Goal: Transaction & Acquisition: Purchase product/service

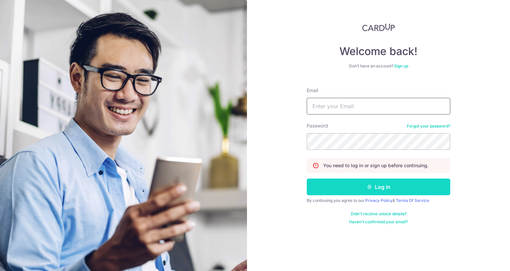
type input "tanteckyong@gmail.com"
click at [379, 184] on button "Log in" at bounding box center [379, 187] width 144 height 17
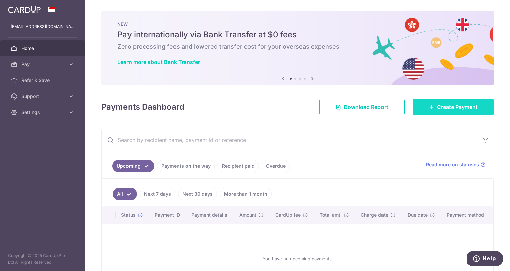
click at [450, 109] on span "Create Payment" at bounding box center [457, 107] width 41 height 8
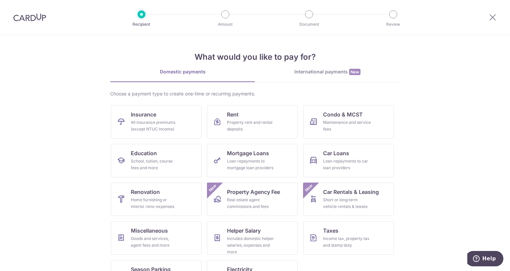
scroll to position [27, 0]
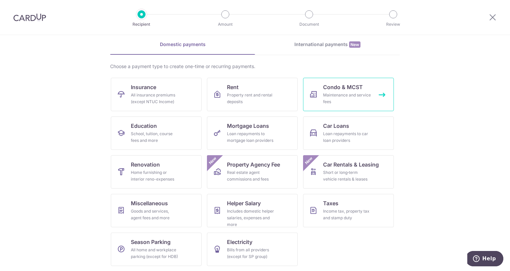
click at [346, 93] on div "Maintenance and service fees" at bounding box center [347, 98] width 48 height 13
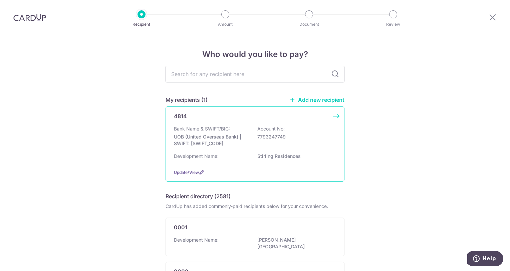
click at [336, 116] on div "4814 Bank Name & SWIFT/BIC: UOB (United Overseas Bank) | SWIFT: UOVBSGSGXXX Acc…" at bounding box center [255, 144] width 179 height 75
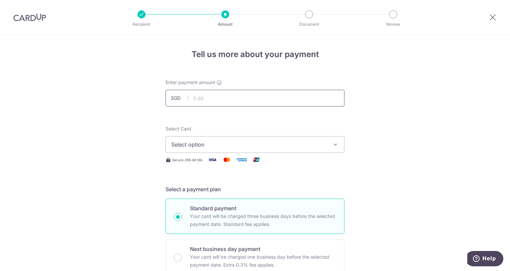
click at [221, 99] on input "text" at bounding box center [255, 98] width 179 height 17
type input "824.04"
click at [327, 141] on button "Select option" at bounding box center [255, 144] width 179 height 17
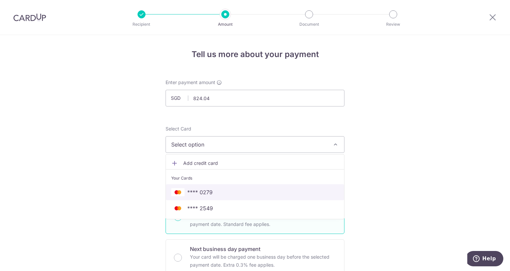
drag, startPoint x: 193, startPoint y: 190, endPoint x: 207, endPoint y: 189, distance: 14.1
click at [193, 190] on span "**** 0279" at bounding box center [199, 192] width 25 height 8
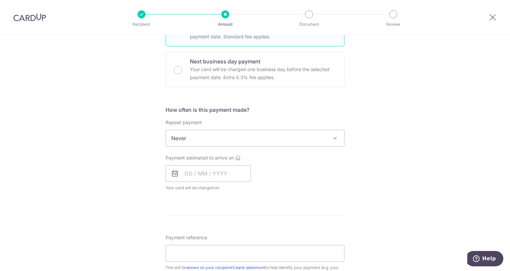
scroll to position [234, 0]
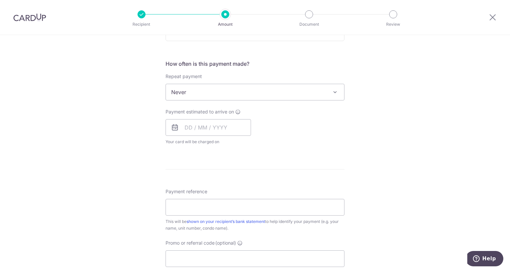
click at [176, 127] on icon at bounding box center [175, 128] width 8 height 8
click at [183, 127] on input "text" at bounding box center [208, 127] width 85 height 17
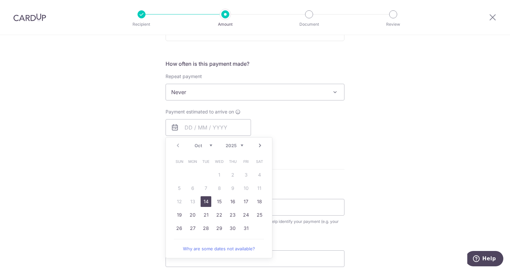
click at [204, 200] on link "14" at bounding box center [206, 201] width 11 height 11
type input "14/10/2025"
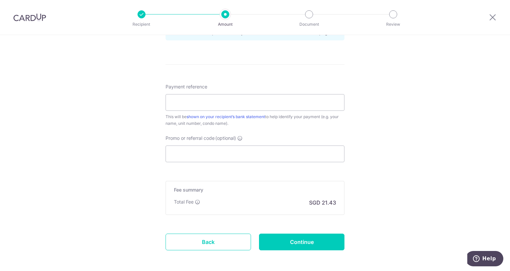
scroll to position [367, 0]
click at [210, 102] on input "Payment reference" at bounding box center [255, 101] width 179 height 17
type input "Stirling 26-02 Inv 202507"
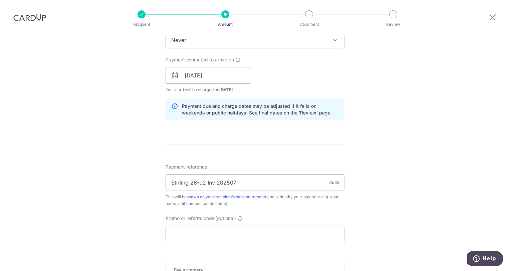
scroll to position [301, 0]
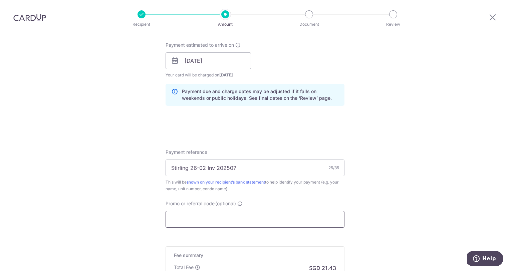
click at [226, 220] on input "Promo or referral code (optional)" at bounding box center [255, 219] width 179 height 17
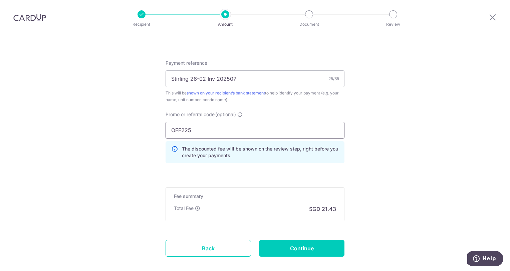
scroll to position [424, 0]
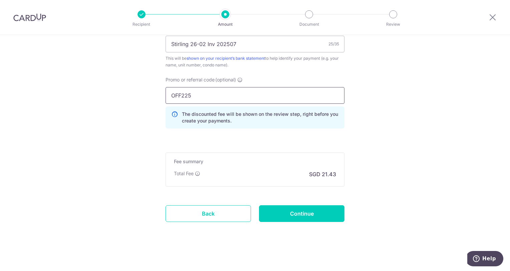
type input "OFF225"
click at [263, 131] on div "Promo or referral code (optional) OFF225 The discounted fee will be shown on th…" at bounding box center [255, 104] width 187 height 57
click at [333, 209] on input "Continue" at bounding box center [301, 213] width 85 height 17
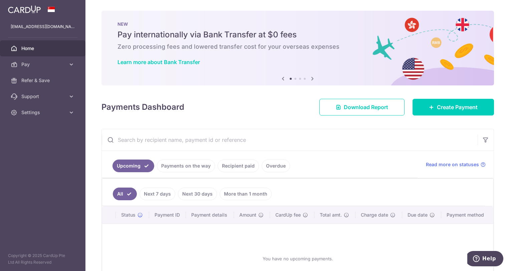
click at [311, 79] on icon at bounding box center [313, 78] width 8 height 8
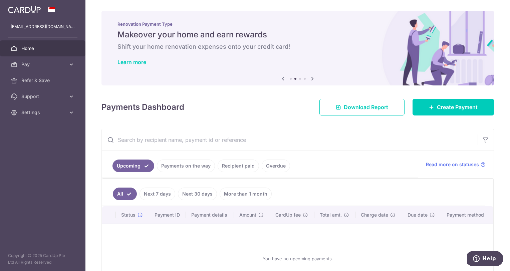
click at [311, 79] on icon at bounding box center [313, 78] width 8 height 8
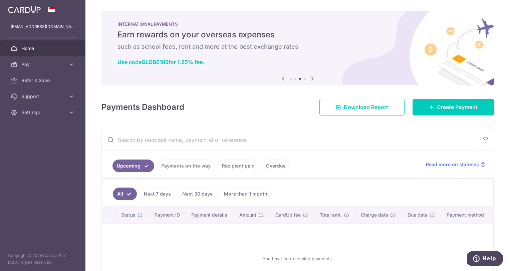
click at [311, 79] on icon at bounding box center [313, 78] width 8 height 8
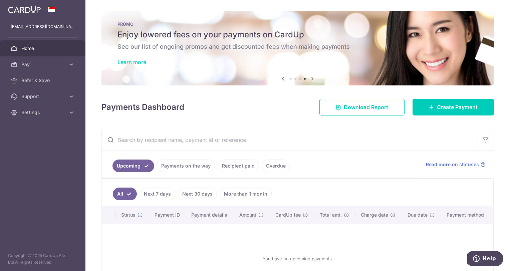
click at [137, 63] on link "Learn more" at bounding box center [132, 62] width 29 height 7
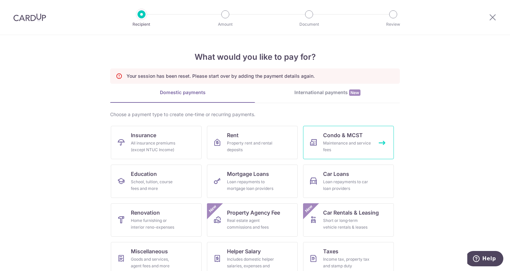
click at [358, 135] on span "Condo & MCST" at bounding box center [343, 135] width 40 height 8
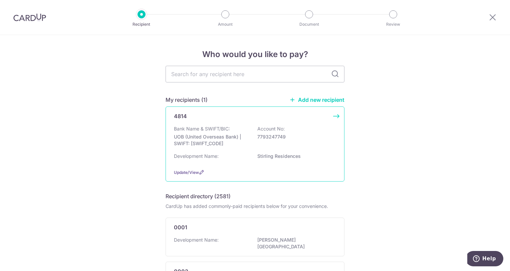
click at [337, 117] on div "4814 Bank Name & SWIFT/BIC: UOB (United Overseas Bank) | SWIFT: [SWIFT_CODE] Ac…" at bounding box center [255, 144] width 179 height 75
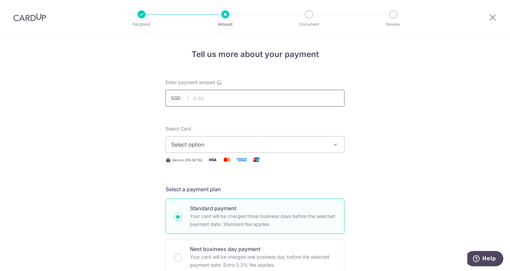
click at [231, 90] on input "text" at bounding box center [255, 98] width 179 height 17
type input "824.04"
type input "Stirling 26-02 Inv 202507"
type input "OFF225"
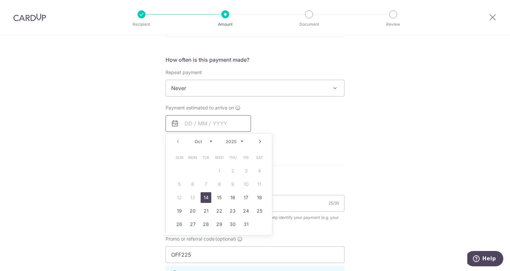
scroll to position [239, 0]
click at [206, 194] on link "14" at bounding box center [206, 196] width 11 height 11
type input "[DATE]"
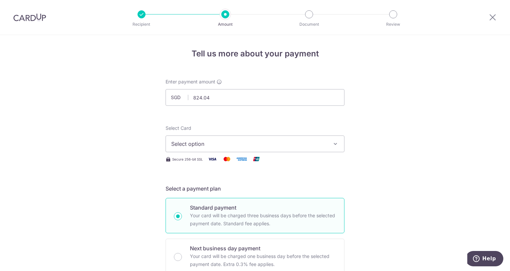
scroll to position [0, 0]
click at [264, 145] on span "Select option" at bounding box center [249, 145] width 156 height 8
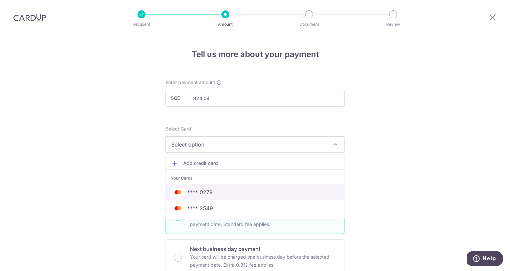
click at [229, 192] on span "**** 0279" at bounding box center [255, 192] width 168 height 8
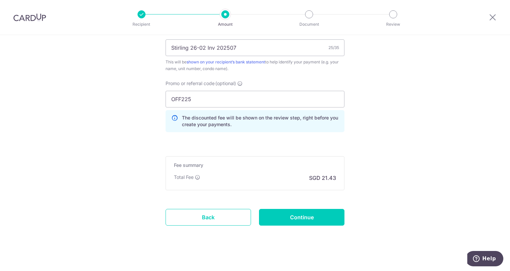
scroll to position [424, 0]
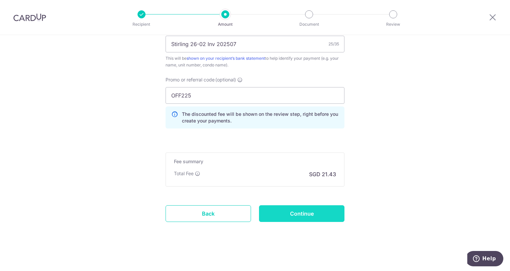
click at [318, 210] on input "Continue" at bounding box center [301, 213] width 85 height 17
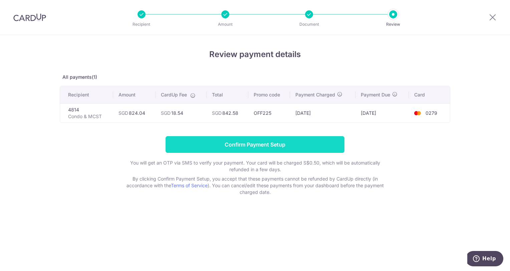
click at [225, 140] on input "Confirm Payment Setup" at bounding box center [255, 144] width 179 height 17
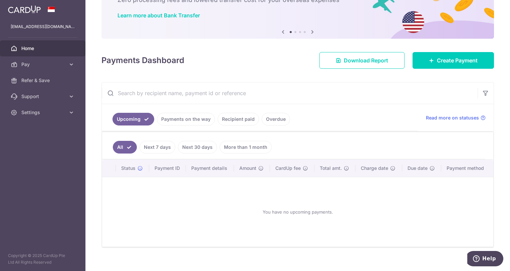
scroll to position [54, 0]
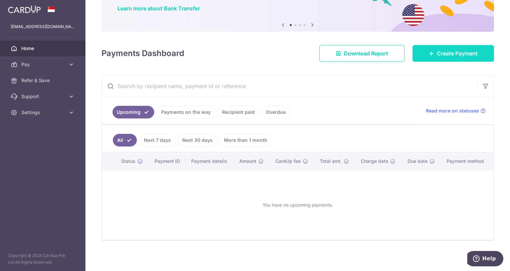
click at [422, 48] on link "Create Payment" at bounding box center [453, 53] width 81 height 17
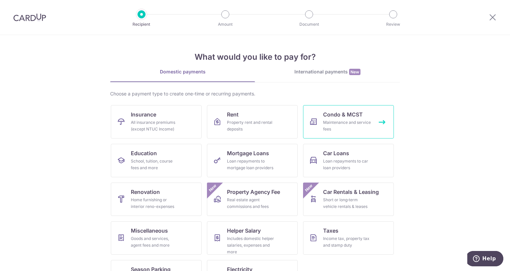
click at [384, 121] on link "Condo & MCST Maintenance and service fees" at bounding box center [348, 121] width 91 height 33
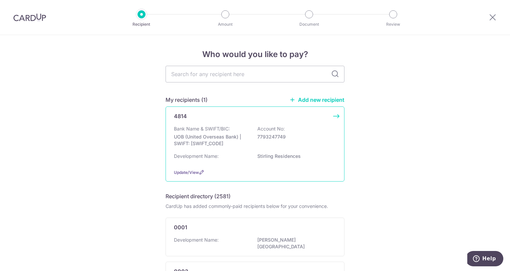
click at [328, 127] on div "Bank Name & SWIFT/BIC: UOB (United Overseas Bank) | SWIFT: [SWIFT_CODE] Account…" at bounding box center [255, 138] width 162 height 25
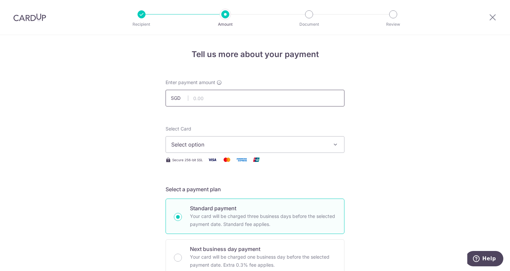
click at [208, 94] on input "text" at bounding box center [255, 98] width 179 height 17
type input "824.04"
type input "Stirling 26-02 Inv 202507"
type input "OFF225"
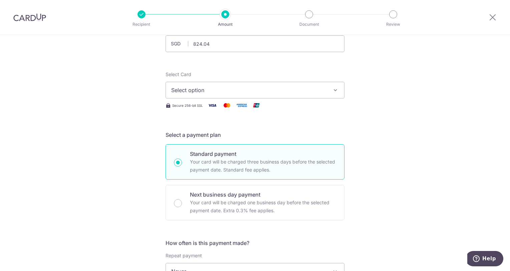
scroll to position [5, 0]
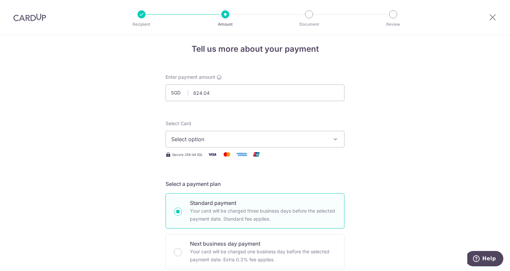
click at [263, 138] on span "Select option" at bounding box center [249, 139] width 156 height 8
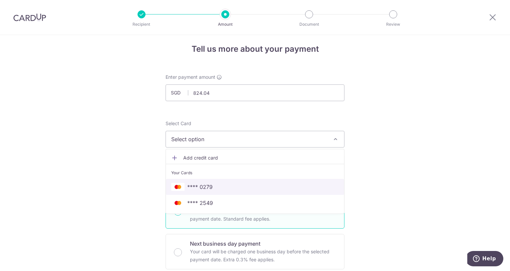
click at [203, 184] on span "**** 0279" at bounding box center [199, 187] width 25 height 8
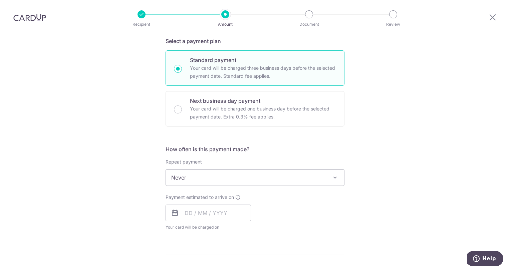
scroll to position [172, 0]
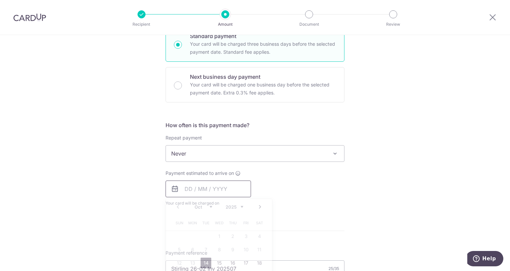
click at [196, 189] on input "text" at bounding box center [208, 189] width 85 height 17
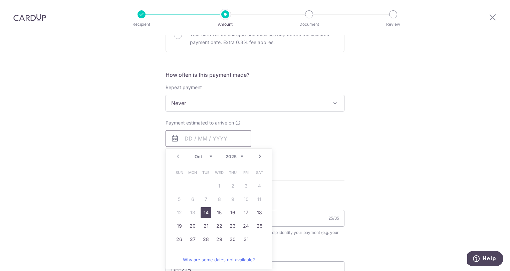
scroll to position [239, 0]
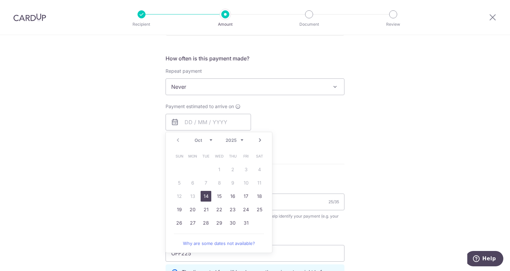
click at [206, 195] on link "14" at bounding box center [206, 196] width 11 height 11
type input "14/10/2025"
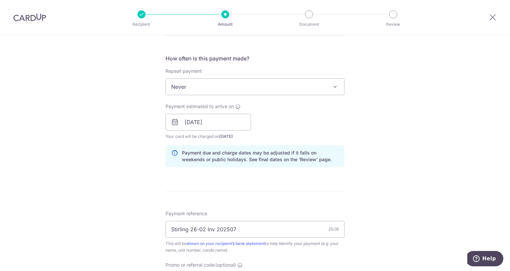
click at [438, 131] on div "Tell us more about your payment Enter payment amount SGD 824.04 824.04 Select C…" at bounding box center [255, 126] width 510 height 661
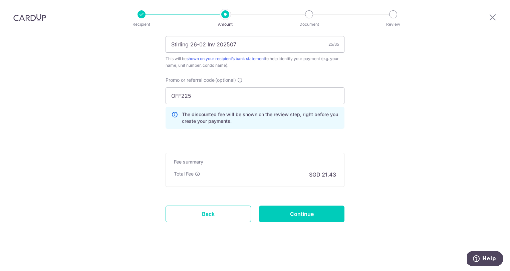
scroll to position [424, 0]
click at [303, 215] on input "Continue" at bounding box center [301, 213] width 85 height 17
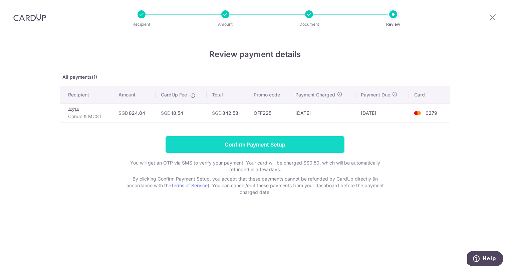
click at [279, 149] on input "Confirm Payment Setup" at bounding box center [255, 144] width 179 height 17
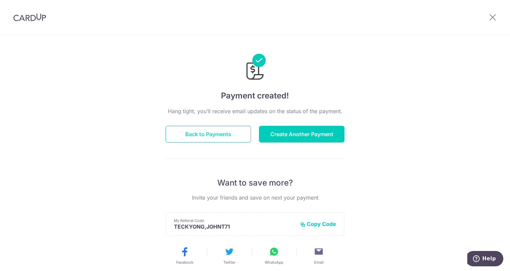
click at [209, 134] on button "Back to Payments" at bounding box center [208, 134] width 85 height 17
